Goal: Navigation & Orientation: Find specific page/section

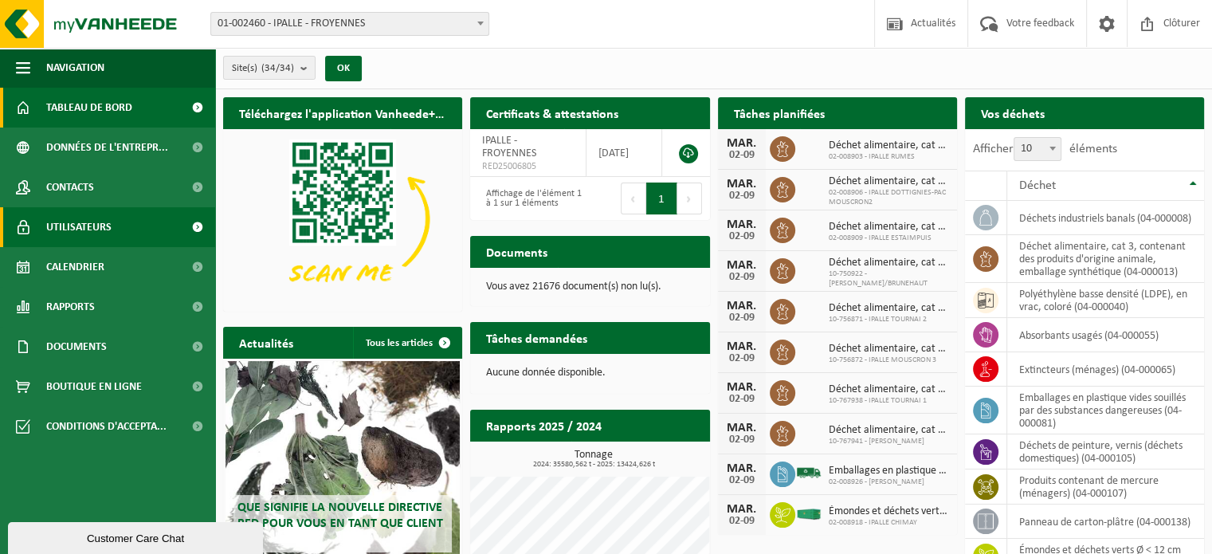
click at [163, 235] on link "Utilisateurs" at bounding box center [107, 227] width 215 height 40
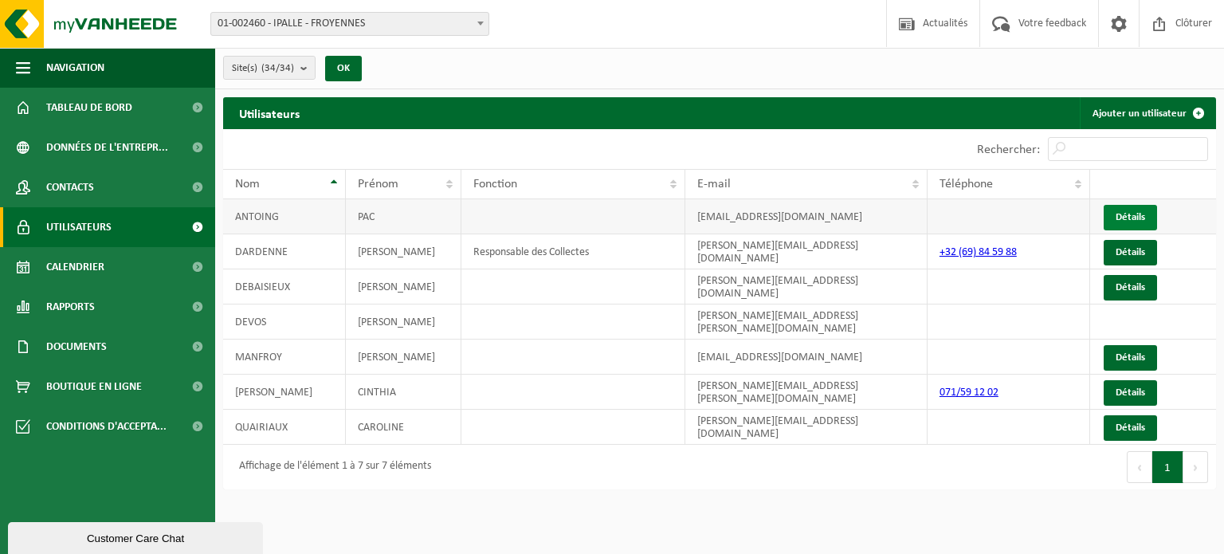
click at [1124, 219] on link "Détails" at bounding box center [1130, 217] width 53 height 25
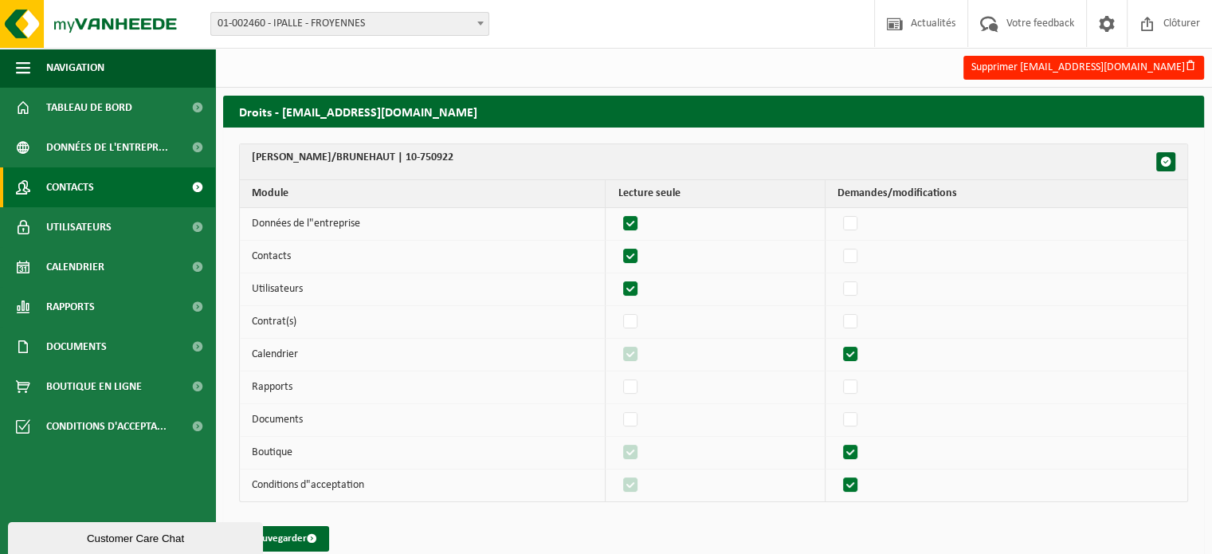
click at [46, 190] on span "Contacts" at bounding box center [70, 187] width 48 height 40
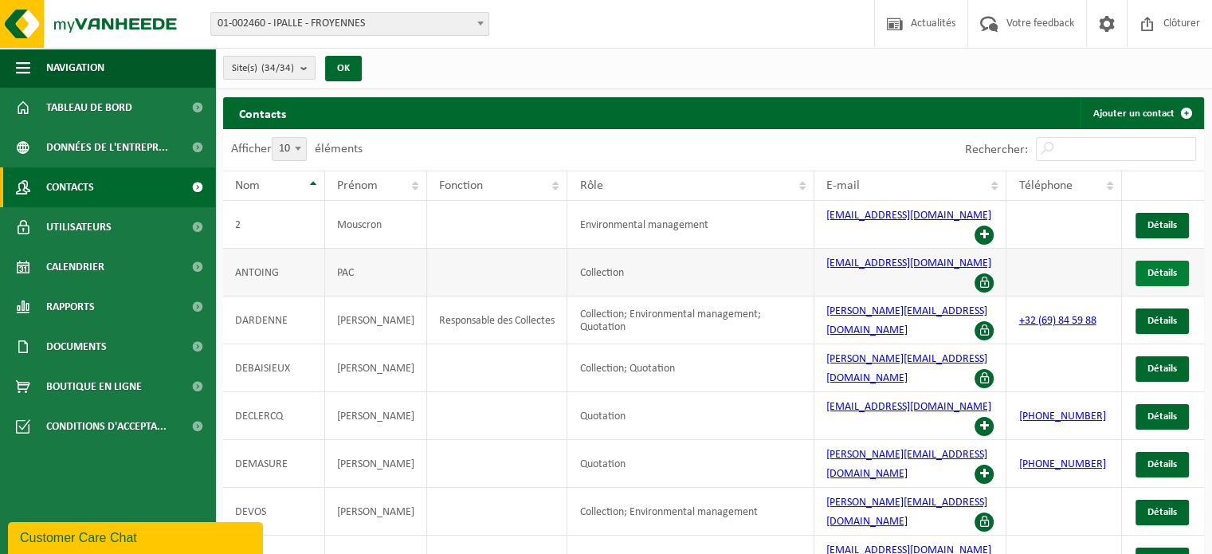
click at [1165, 268] on span "Détails" at bounding box center [1161, 273] width 29 height 10
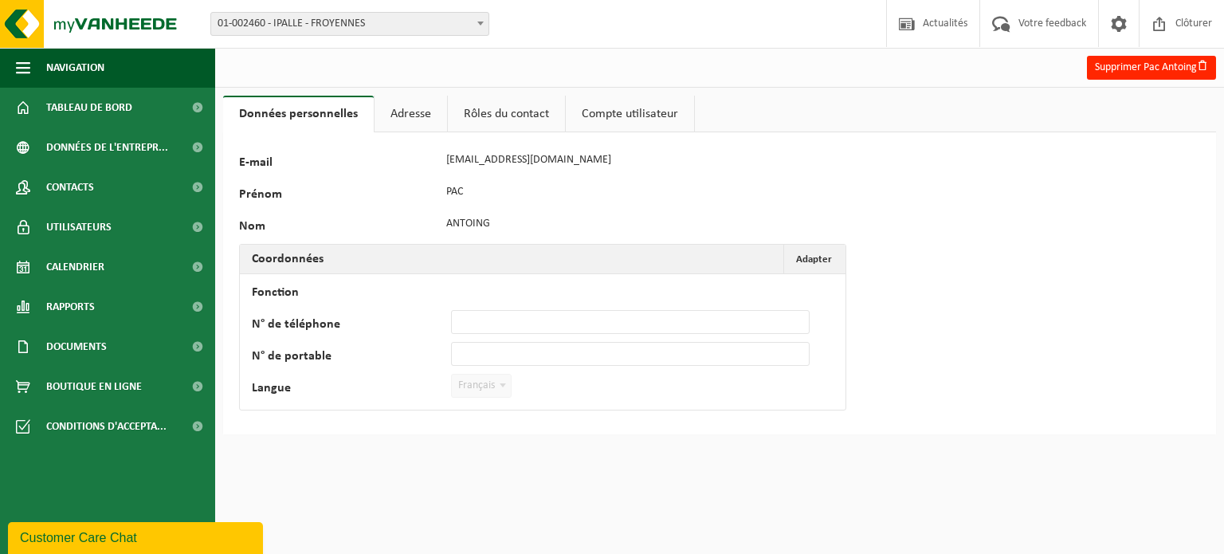
click at [391, 115] on link "Adresse" at bounding box center [411, 114] width 73 height 37
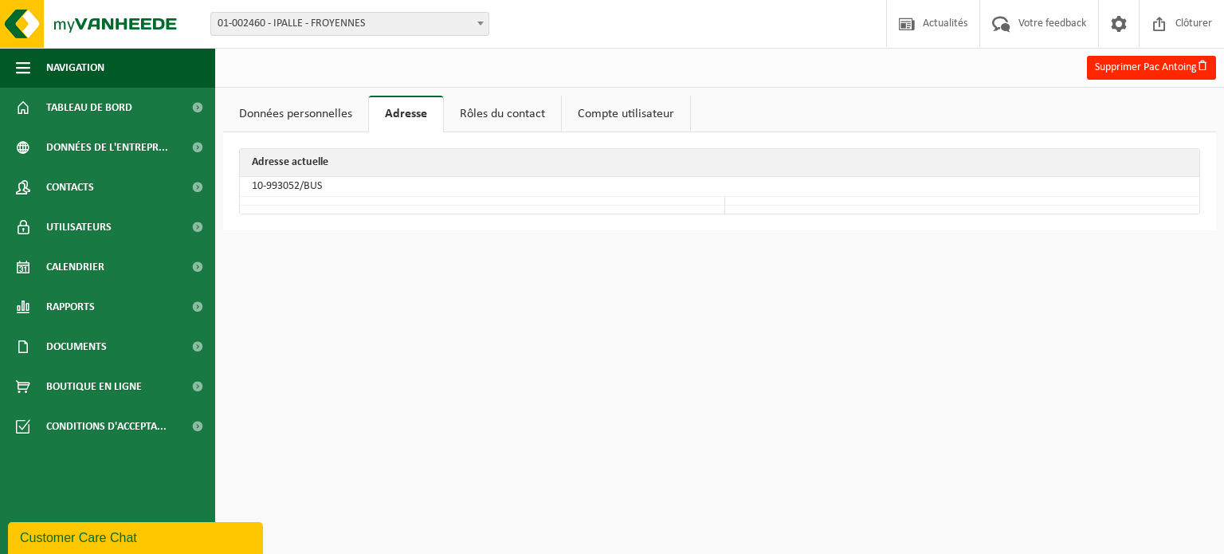
click at [539, 115] on link "Rôles du contact" at bounding box center [502, 114] width 117 height 37
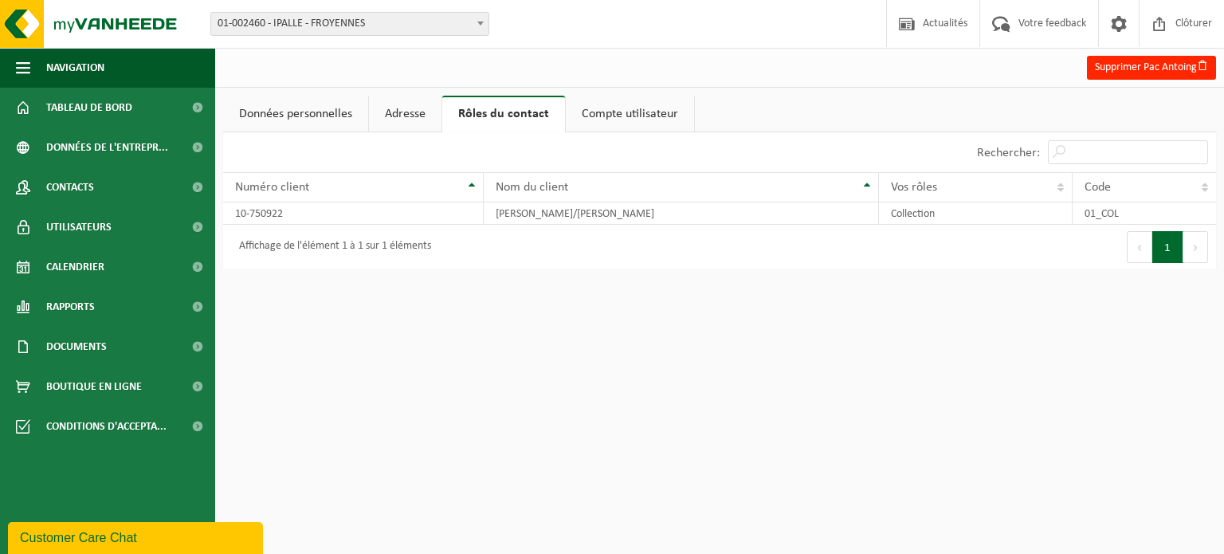
click at [633, 115] on link "Compte utilisateur" at bounding box center [630, 114] width 128 height 37
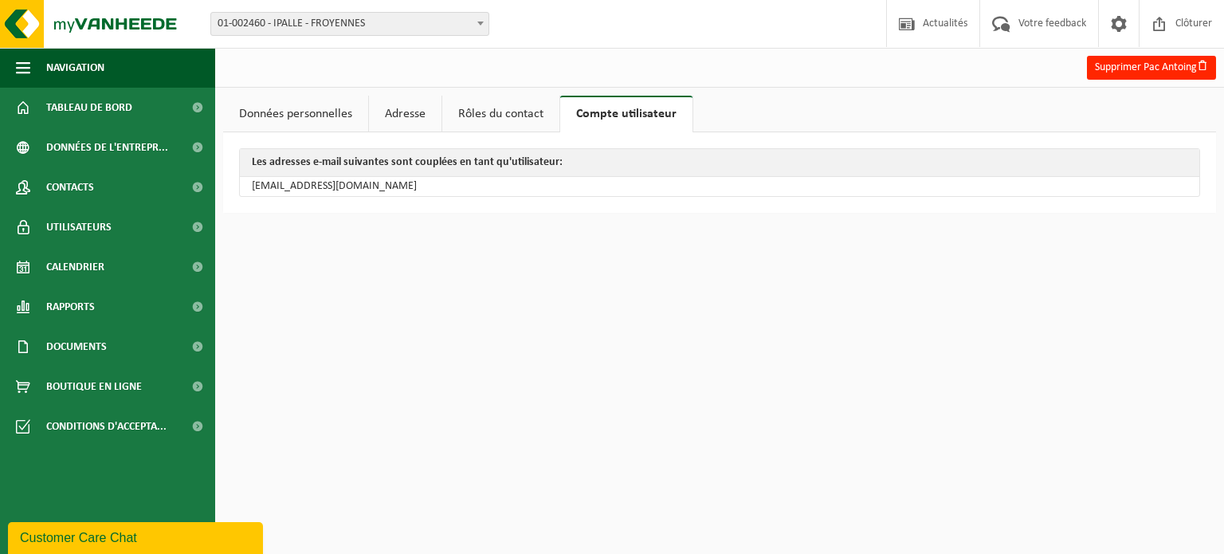
click at [520, 120] on link "Rôles du contact" at bounding box center [500, 114] width 117 height 37
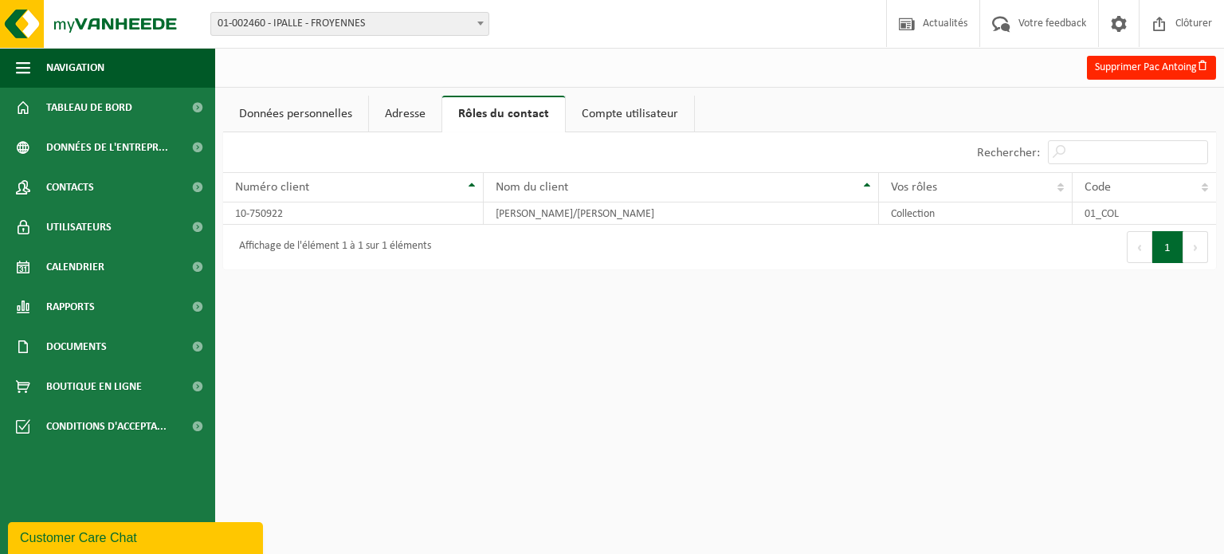
click at [307, 114] on link "Données personnelles" at bounding box center [295, 114] width 145 height 37
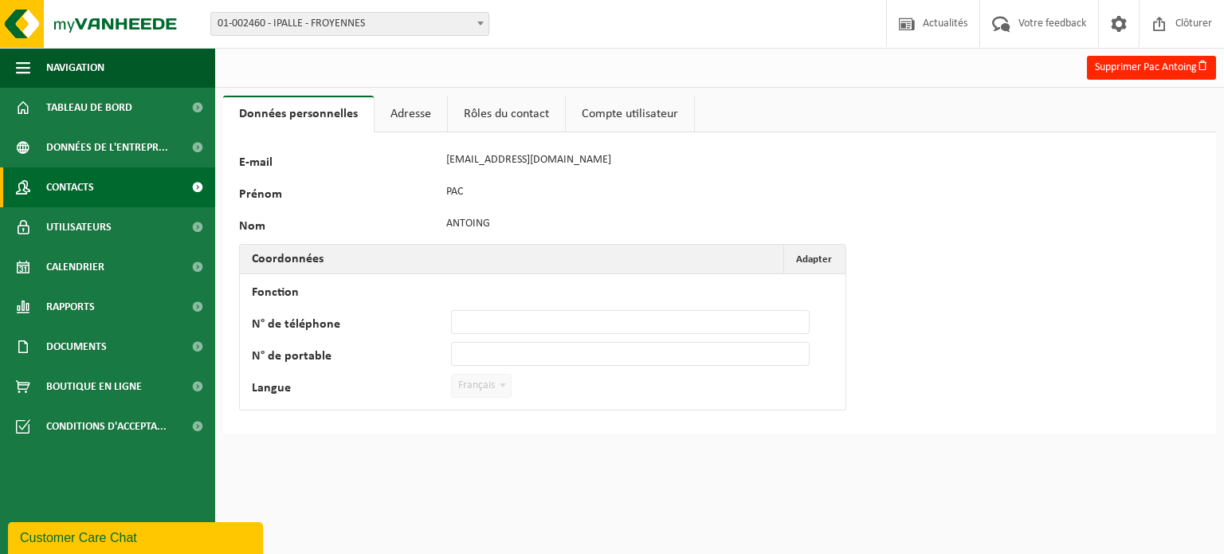
click at [127, 181] on link "Contacts" at bounding box center [107, 187] width 215 height 40
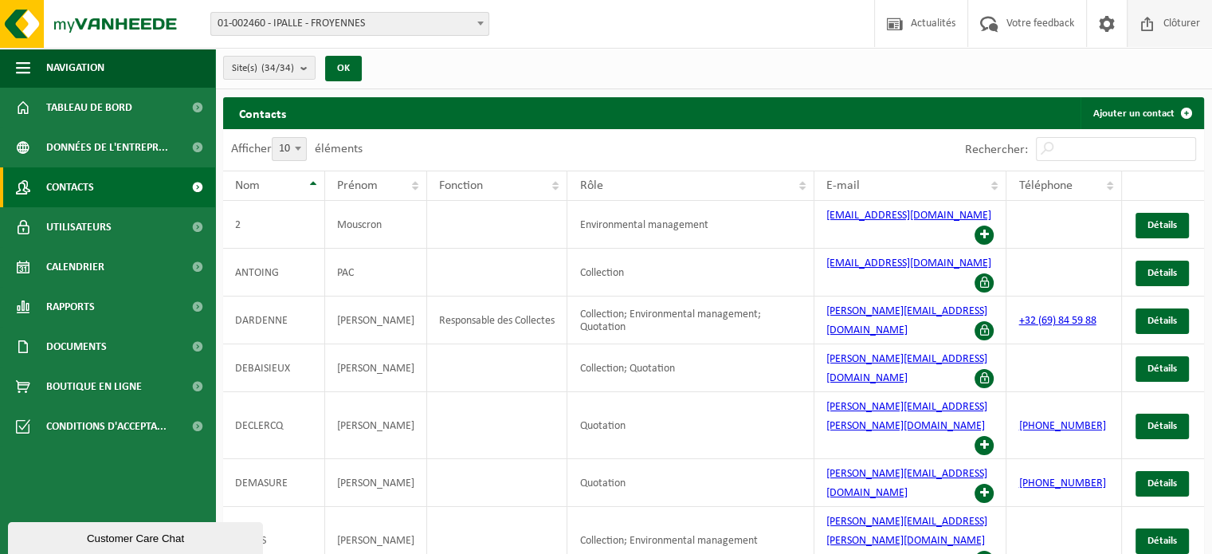
click at [1187, 28] on span "Clôturer" at bounding box center [1181, 23] width 45 height 47
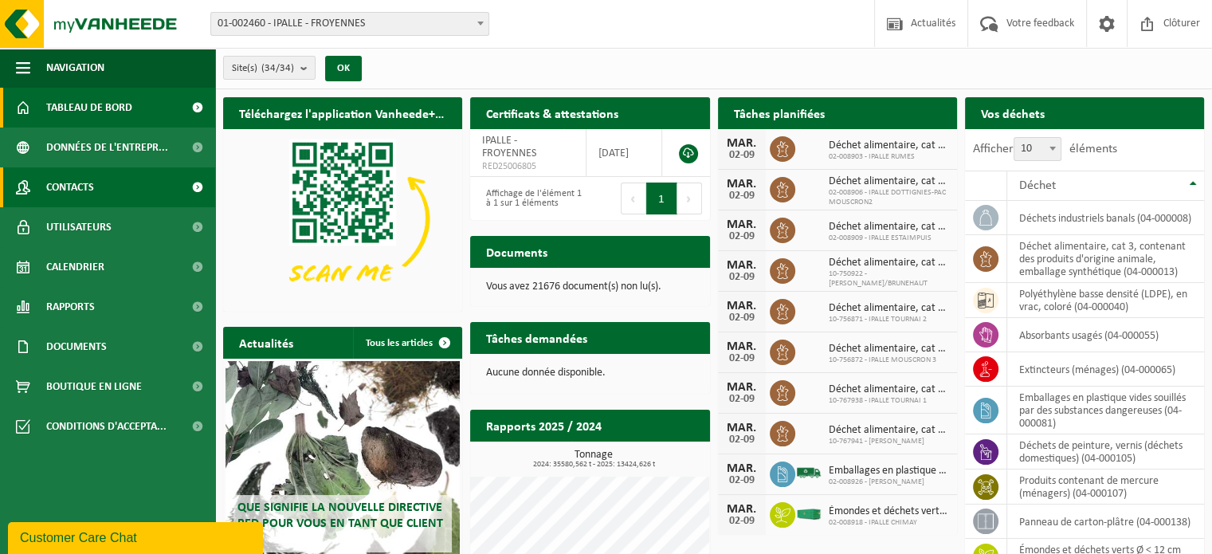
click at [83, 193] on span "Contacts" at bounding box center [70, 187] width 48 height 40
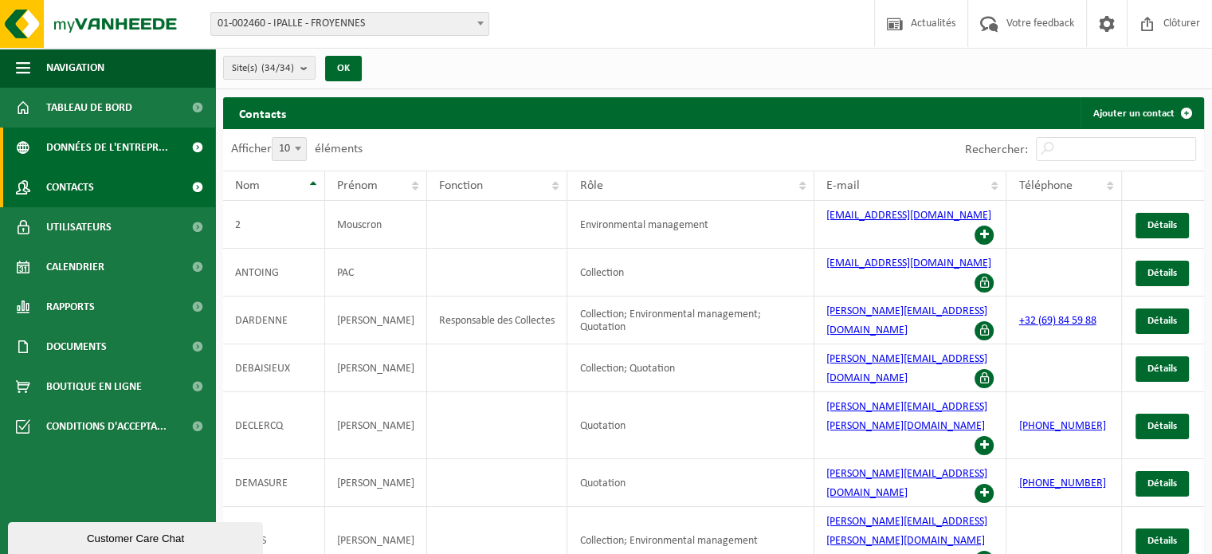
click at [76, 140] on span "Données de l'entrepr..." at bounding box center [107, 147] width 122 height 40
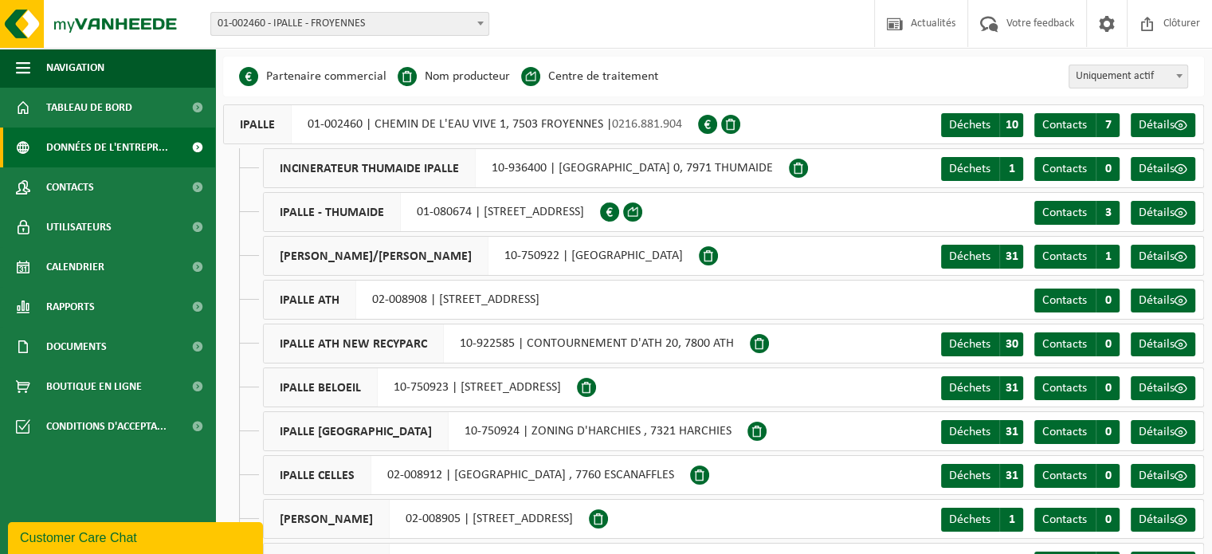
click at [472, 77] on li "Nom producteur" at bounding box center [454, 77] width 112 height 24
click at [1171, 84] on span at bounding box center [1179, 75] width 16 height 21
click at [90, 116] on span "Tableau de bord" at bounding box center [89, 108] width 86 height 40
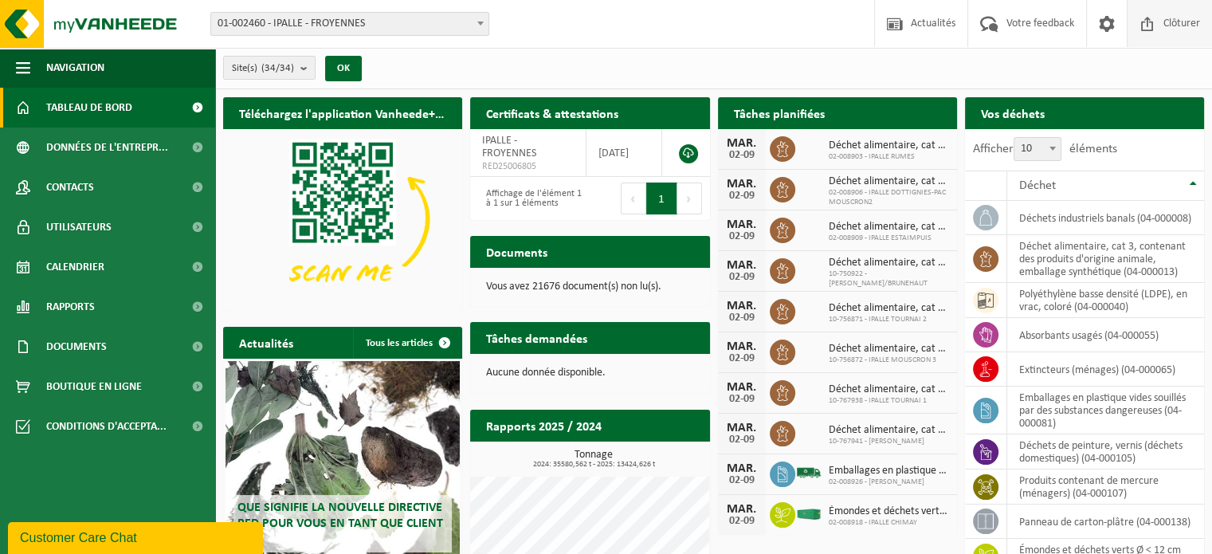
click at [1184, 22] on span "Clôturer" at bounding box center [1181, 23] width 45 height 47
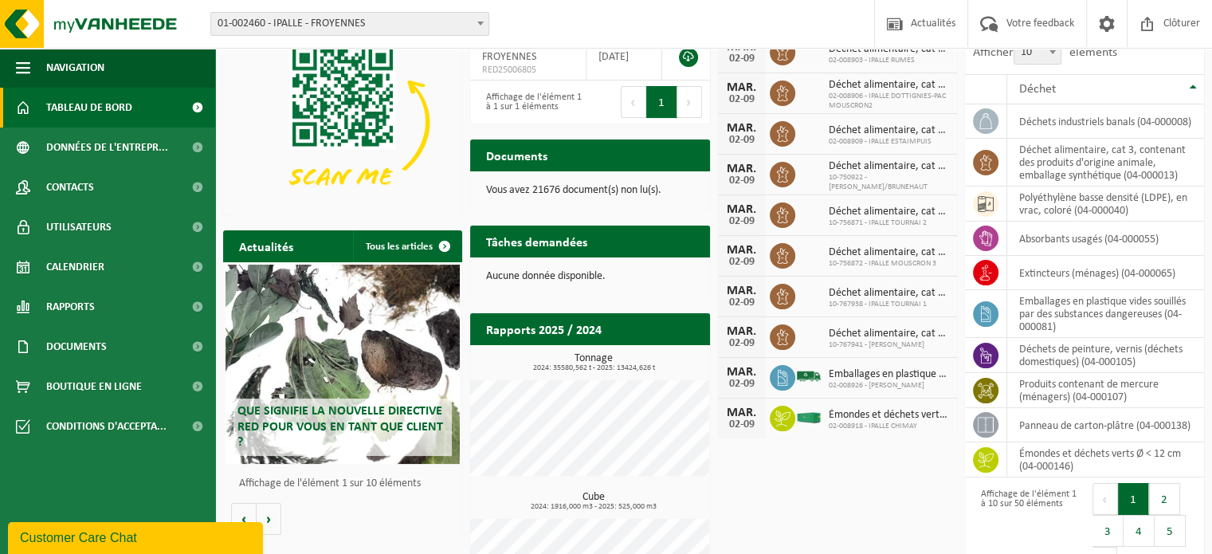
scroll to position [13, 0]
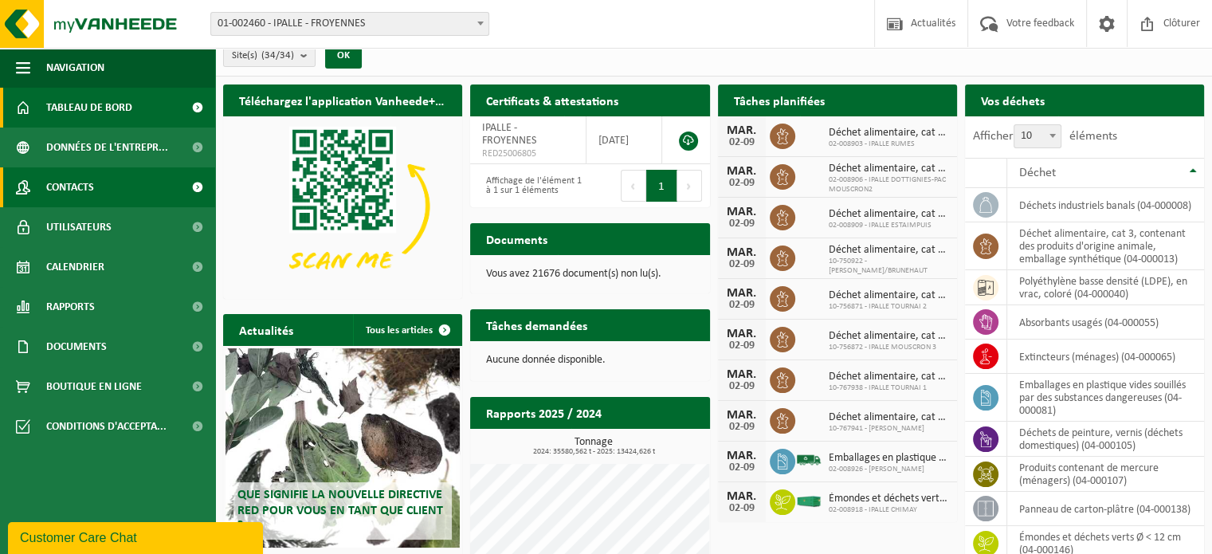
click at [73, 200] on span "Contacts" at bounding box center [70, 187] width 48 height 40
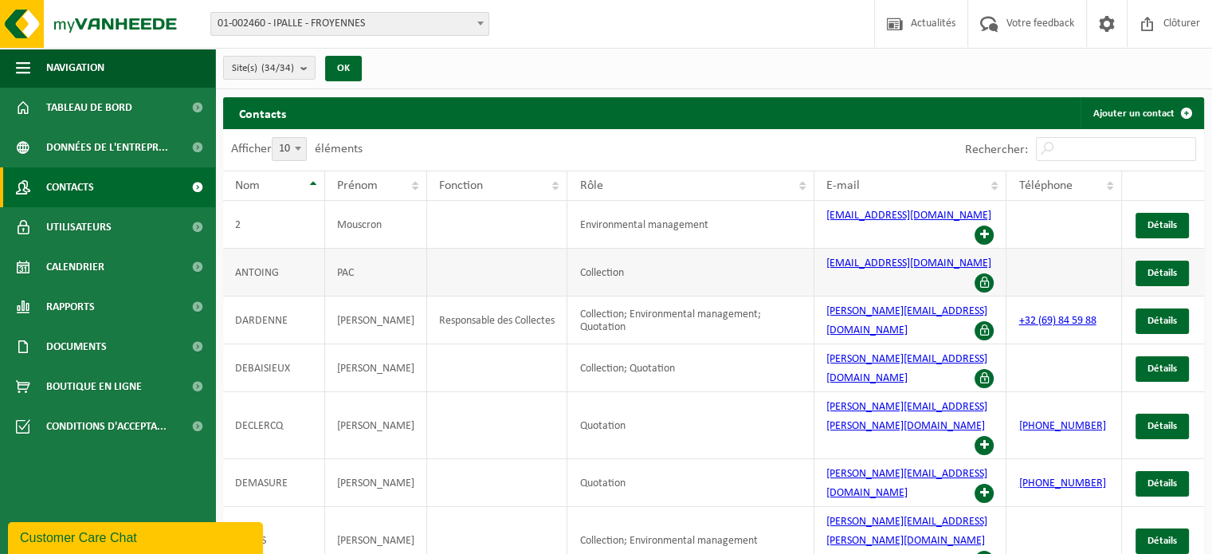
click at [985, 273] on span at bounding box center [984, 282] width 19 height 19
click at [1174, 268] on span "Détails" at bounding box center [1161, 273] width 29 height 10
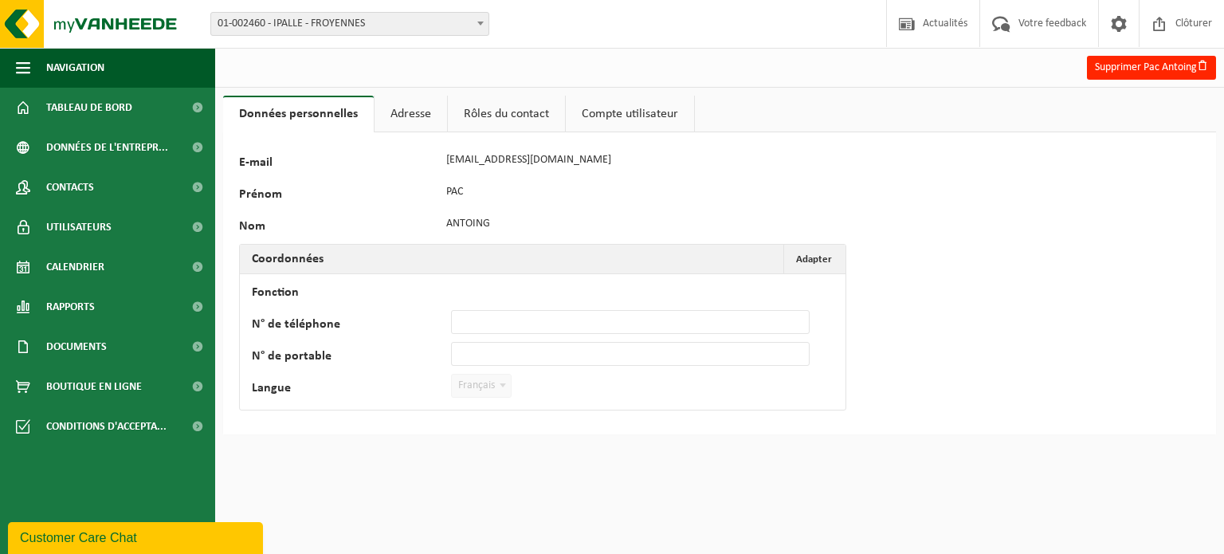
click at [405, 118] on link "Adresse" at bounding box center [411, 114] width 73 height 37
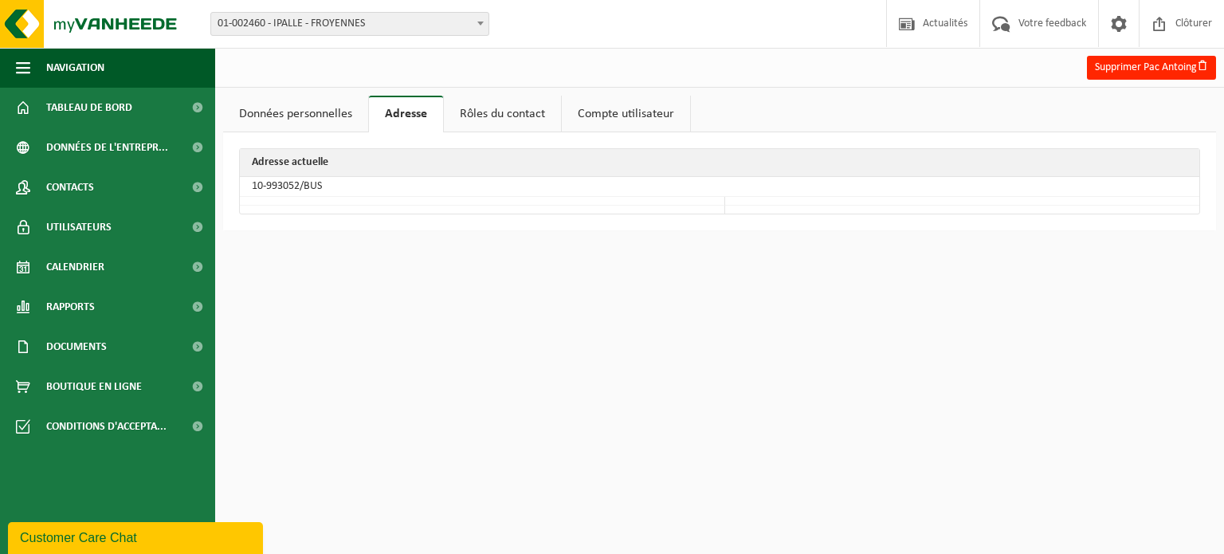
click at [528, 111] on link "Rôles du contact" at bounding box center [502, 114] width 117 height 37
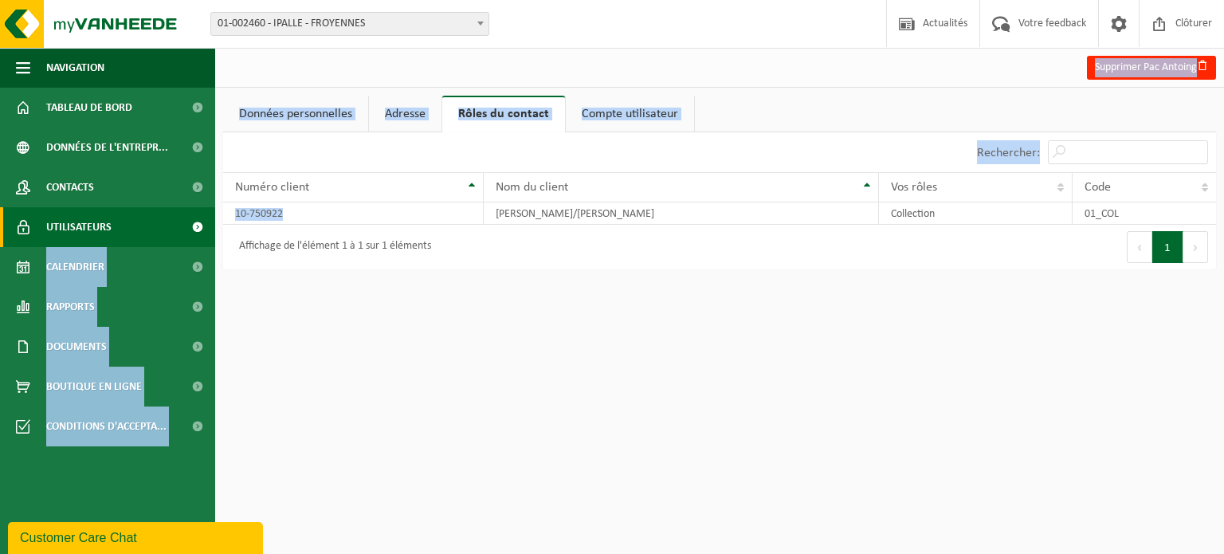
drag, startPoint x: 282, startPoint y: 215, endPoint x: 213, endPoint y: 216, distance: 69.3
click at [213, 216] on div "Navigation Actualités Votre feedback Clôturer Tableau de bord Données de l'entr…" at bounding box center [612, 142] width 1224 height 285
click at [280, 212] on td "10-750922" at bounding box center [353, 213] width 261 height 22
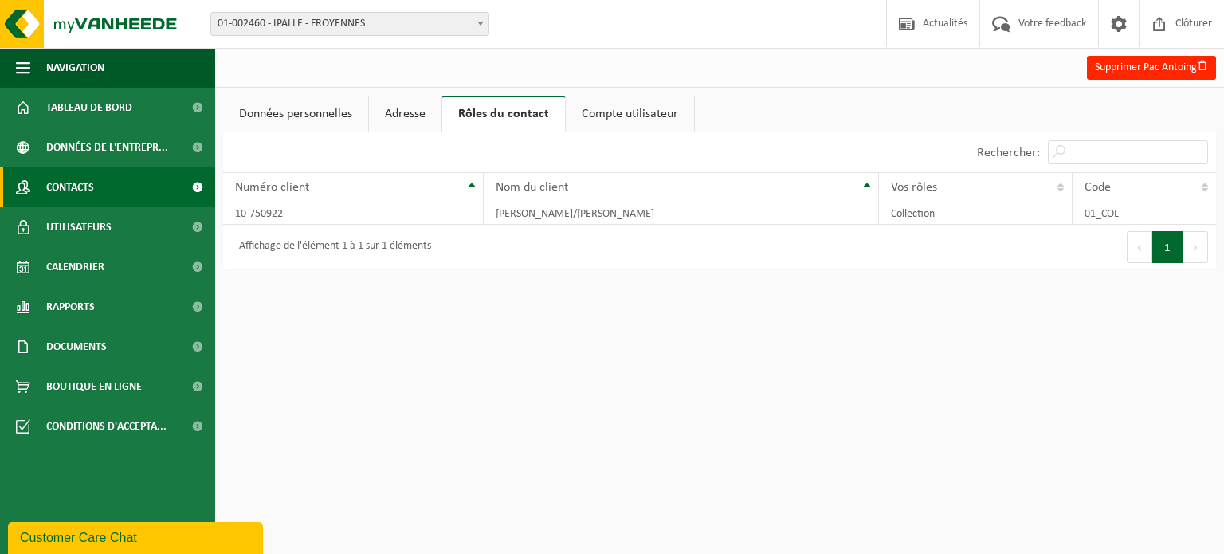
click at [72, 198] on span "Contacts" at bounding box center [70, 187] width 48 height 40
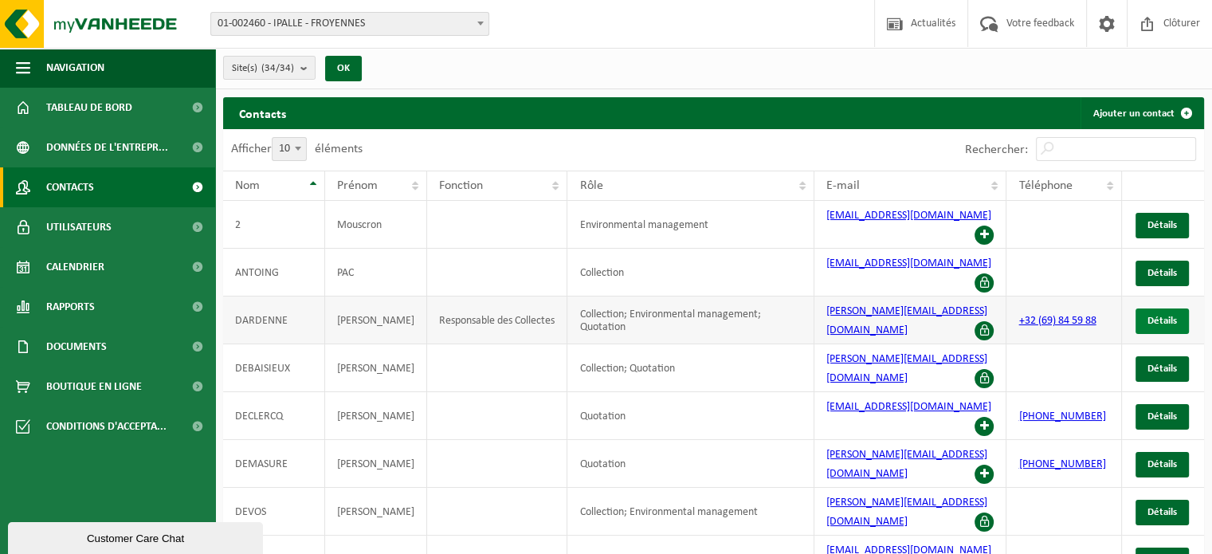
click at [1144, 308] on link "Détails" at bounding box center [1162, 320] width 53 height 25
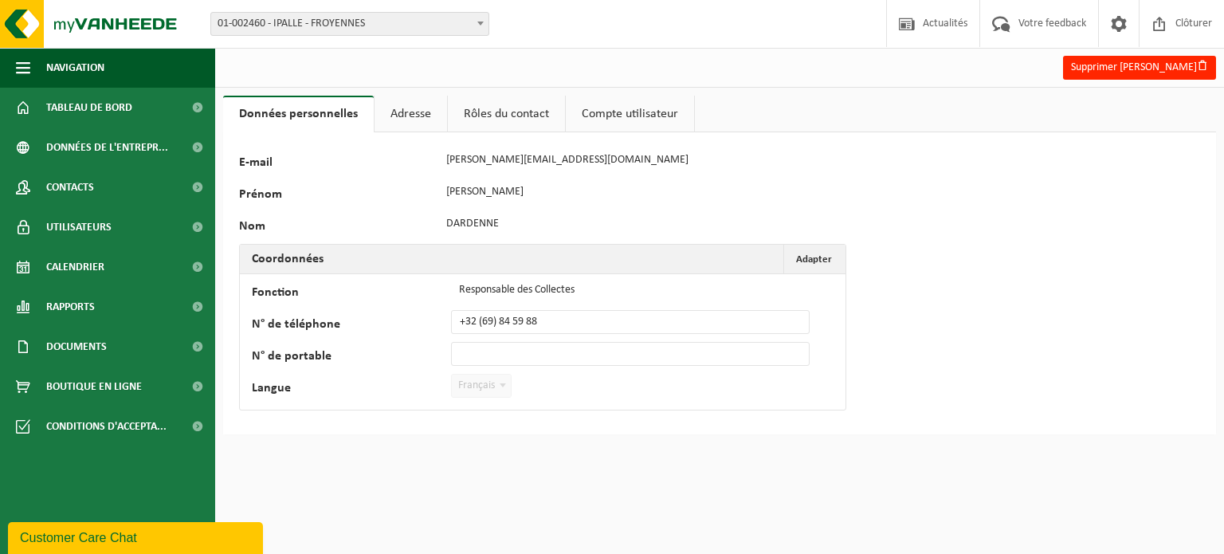
click at [421, 122] on link "Adresse" at bounding box center [411, 114] width 73 height 37
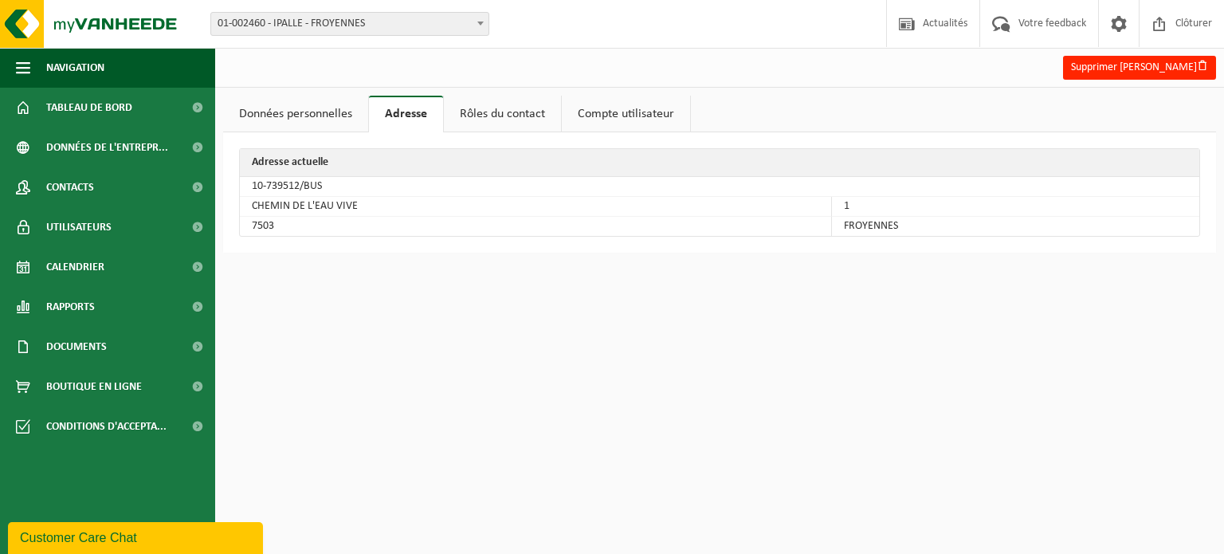
click at [492, 117] on link "Rôles du contact" at bounding box center [502, 114] width 117 height 37
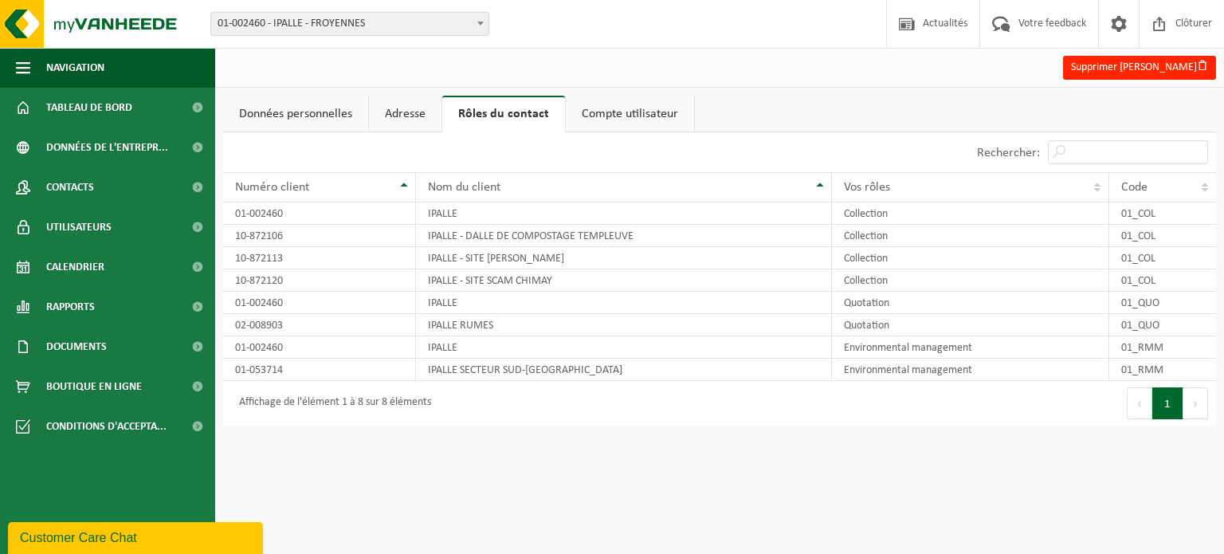
click at [603, 116] on link "Compte utilisateur" at bounding box center [630, 114] width 128 height 37
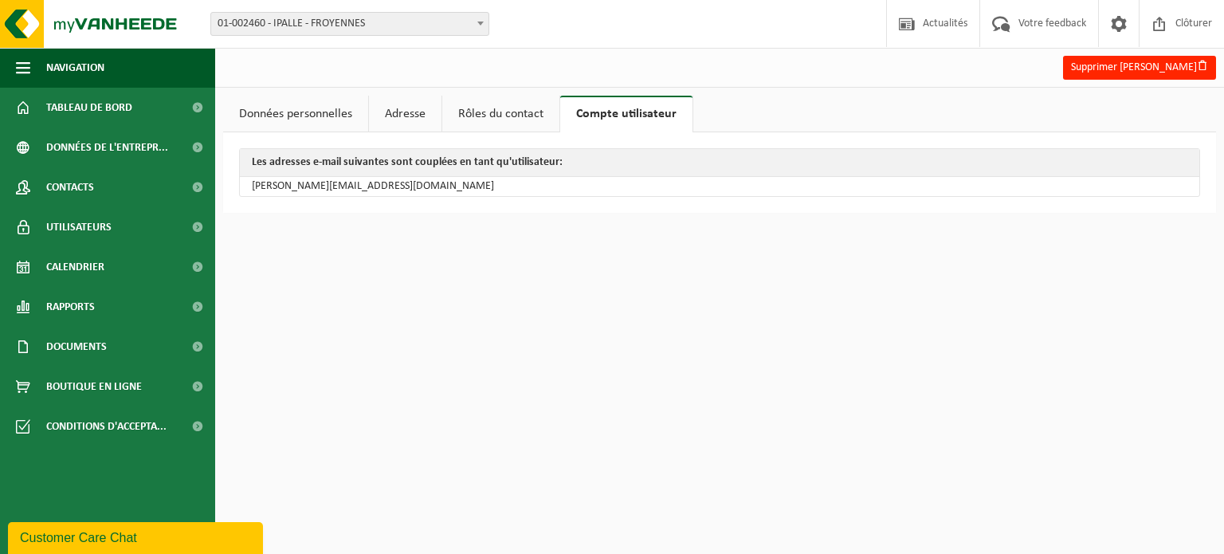
click at [540, 117] on link "Rôles du contact" at bounding box center [500, 114] width 117 height 37
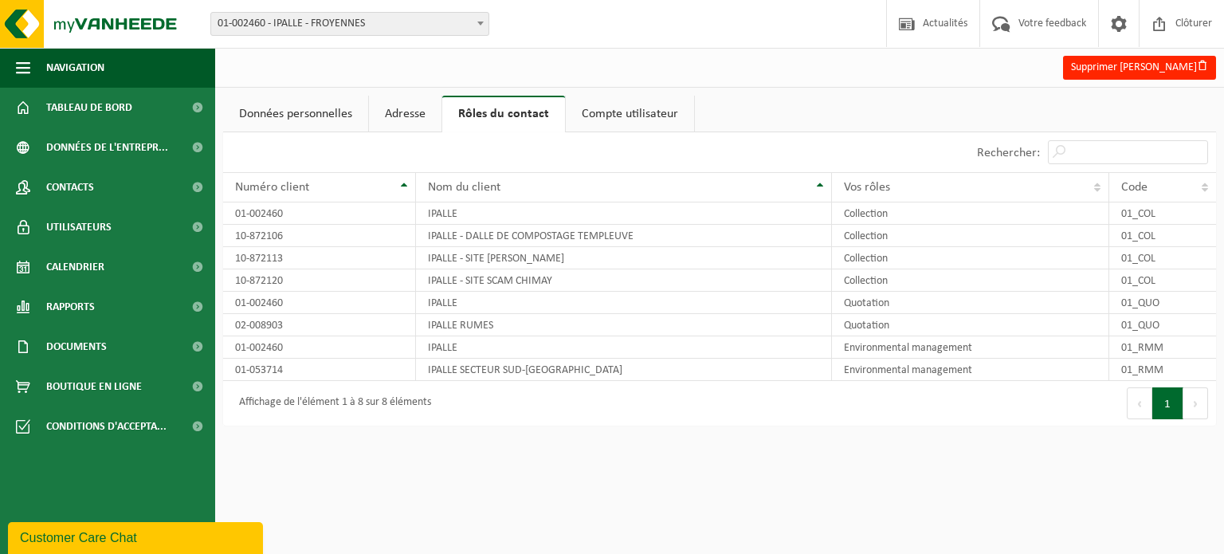
click at [325, 118] on link "Données personnelles" at bounding box center [295, 114] width 145 height 37
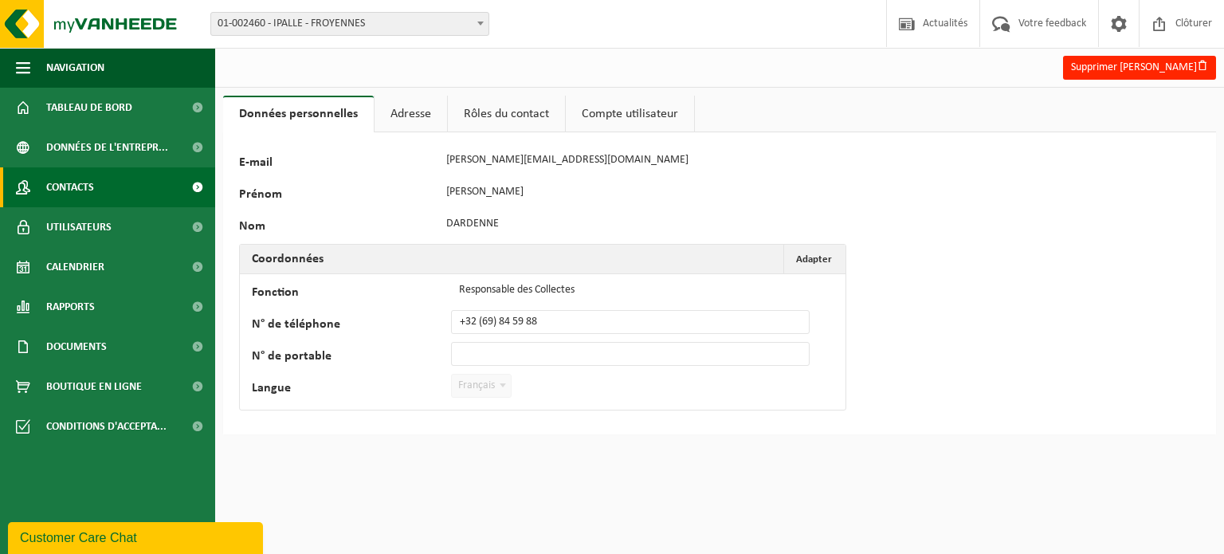
click at [66, 182] on span "Contacts" at bounding box center [70, 187] width 48 height 40
